Goal: Obtain resource: Obtain resource

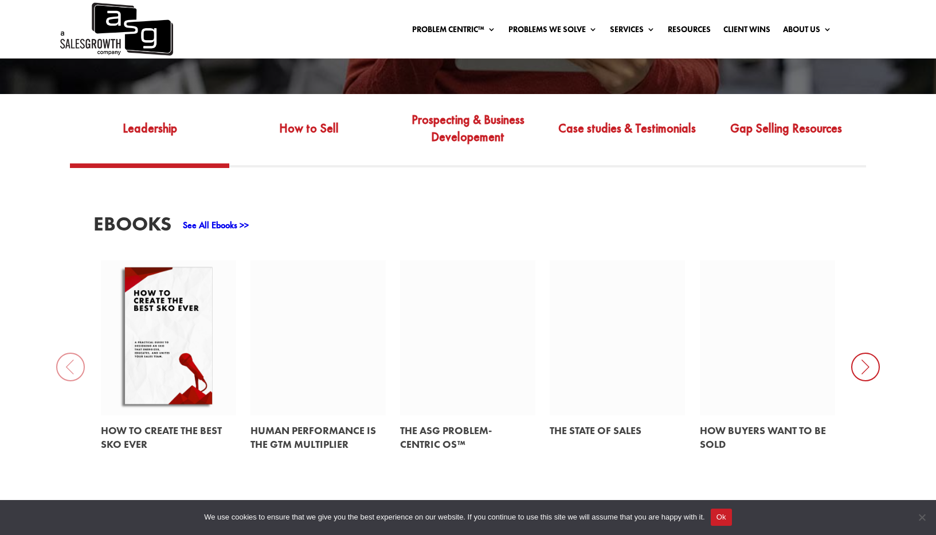
scroll to position [373, 0]
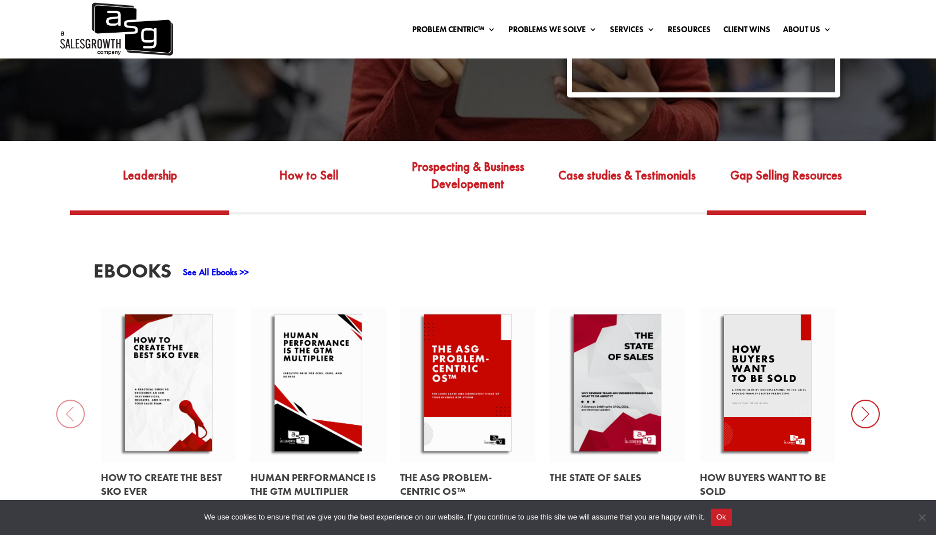
click at [777, 156] on link "Gap Selling Resources" at bounding box center [786, 183] width 159 height 54
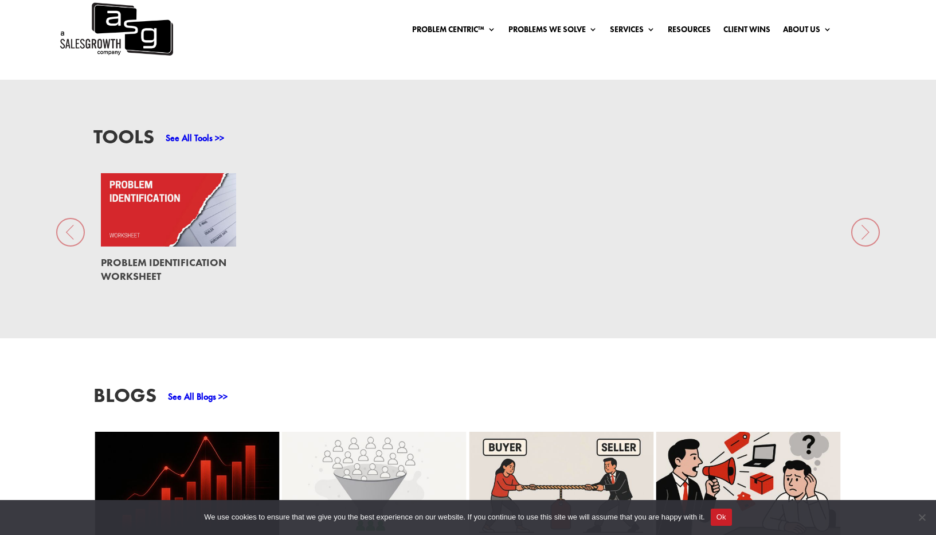
scroll to position [860, 0]
click at [184, 205] on link at bounding box center [168, 209] width 135 height 73
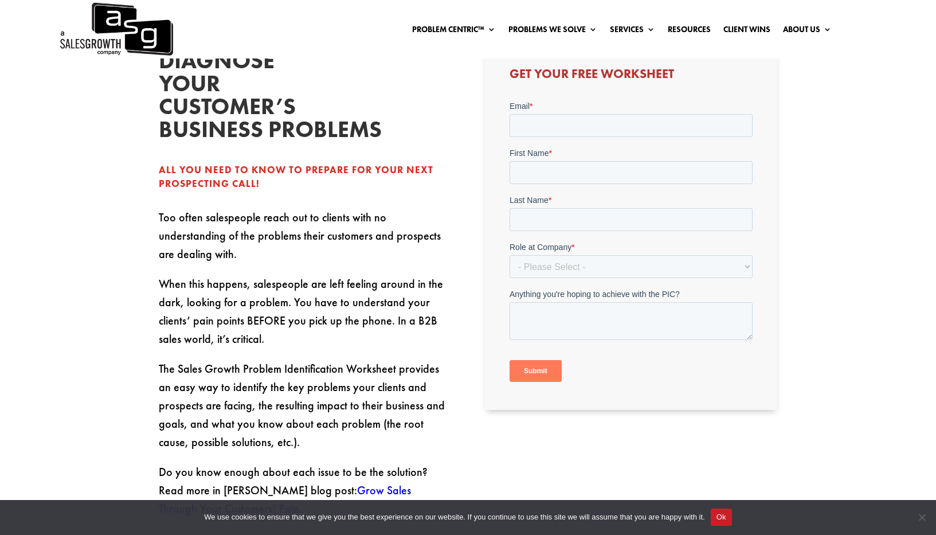
scroll to position [130, 0]
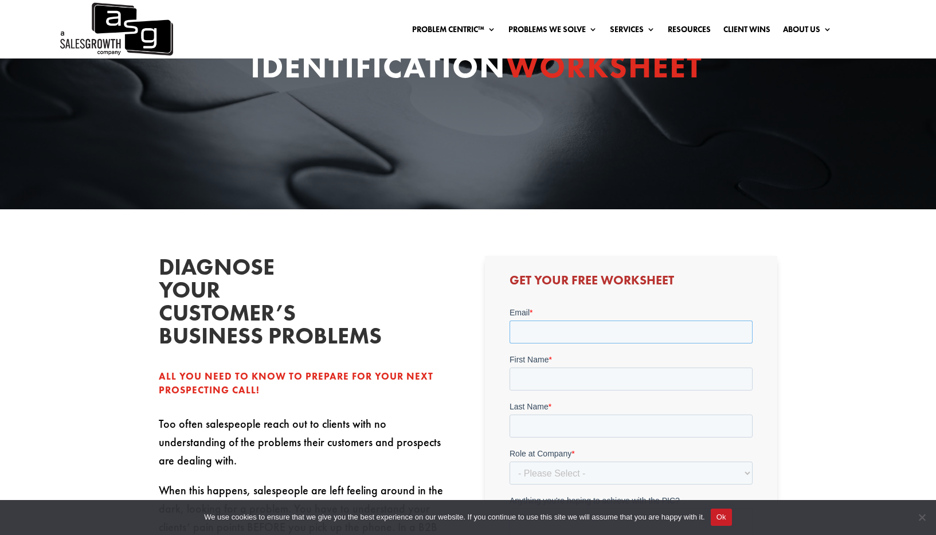
click at [588, 322] on input "Email *" at bounding box center [631, 331] width 243 height 23
type input "dago@trycomp.ai"
click at [583, 383] on input "First Name *" at bounding box center [631, 378] width 243 height 23
type input "Dagobert"
type input "Renouf"
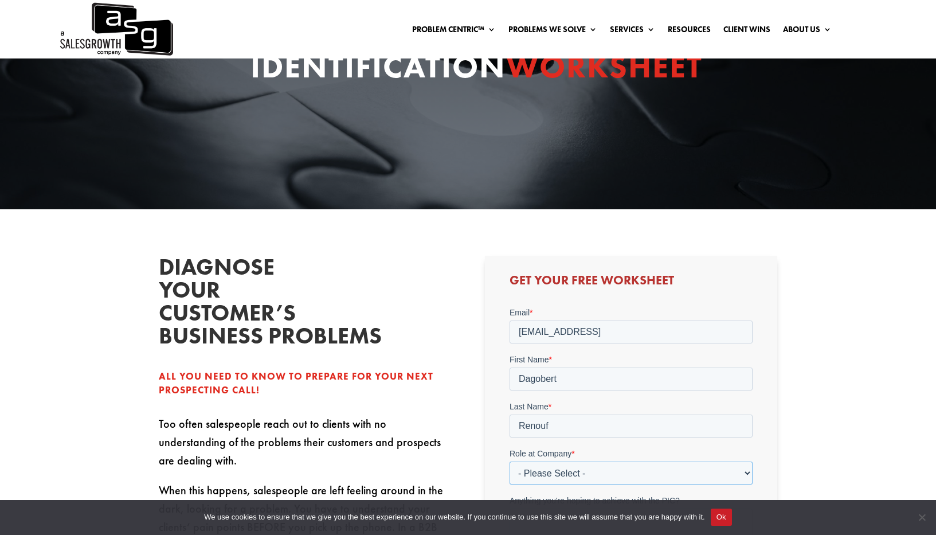
select select "Individual Contributor (AE, SDR, CSM, etc)"
click at [510, 461] on select "- Please Select - C-Level (CRO, CSO, etc) Senior Leadership (VP of Sales, VP of…" at bounding box center [631, 472] width 243 height 23
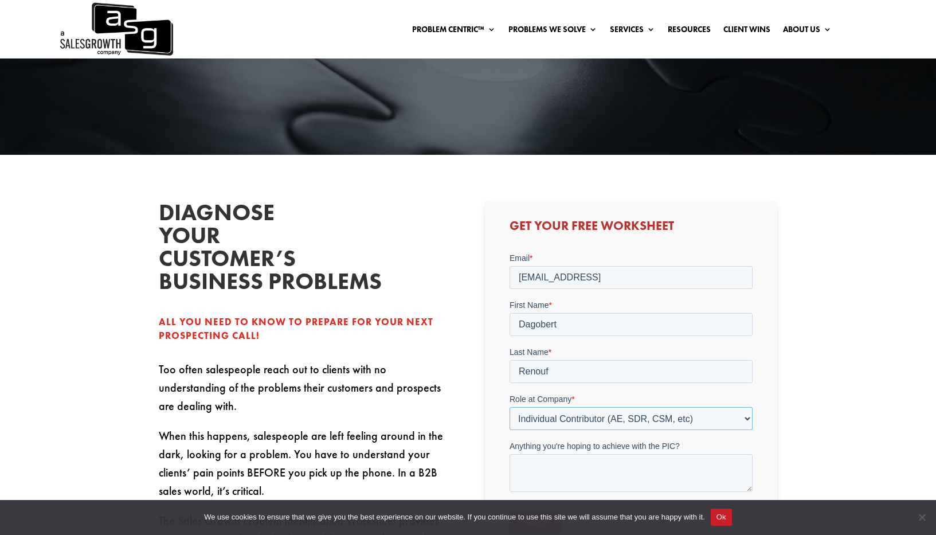
scroll to position [228, 0]
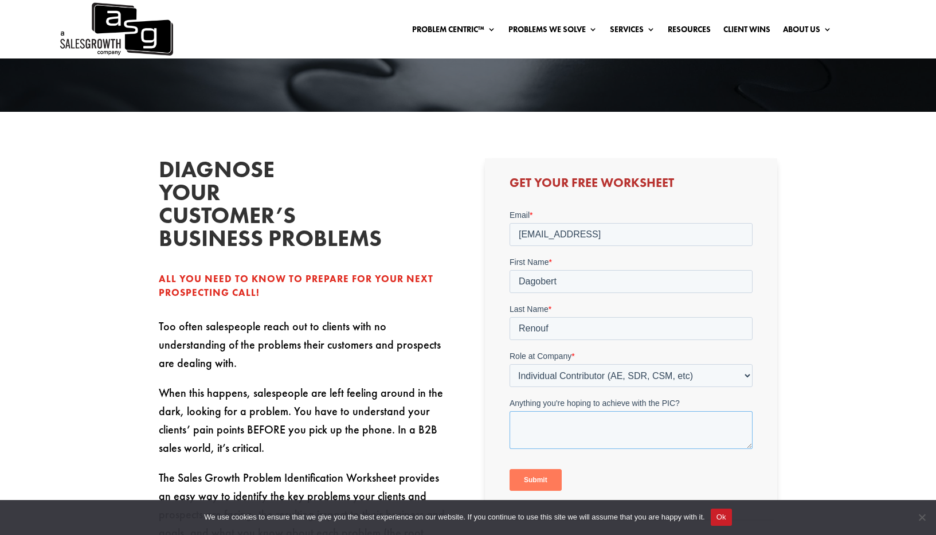
click at [571, 430] on textarea "Anything you're hoping to achieve with the PIC?" at bounding box center [631, 429] width 243 height 38
type textarea "o"
type textarea "More sales duh"
type textarea "Better aha moments for prospects during discovery."
click at [531, 483] on input "Submit" at bounding box center [536, 479] width 52 height 22
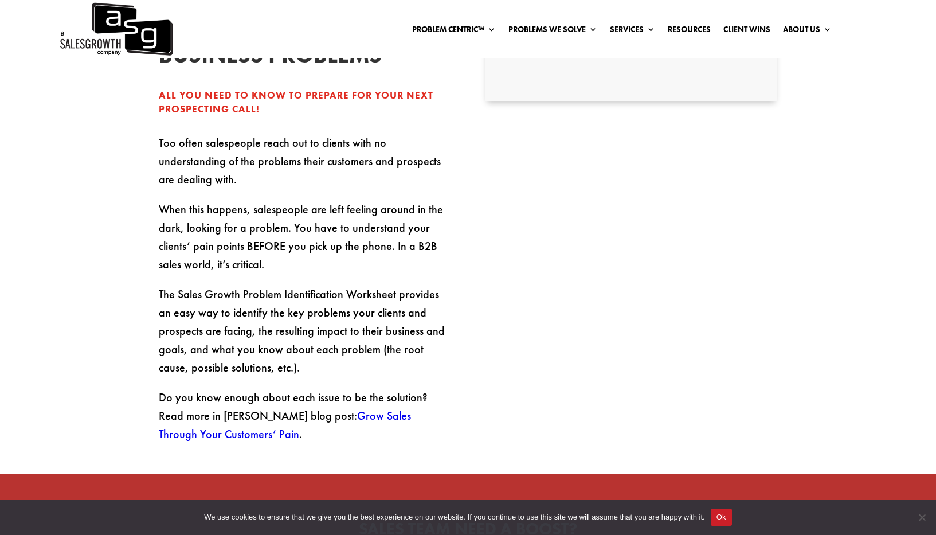
scroll to position [555, 0]
